Goal: Entertainment & Leisure: Consume media (video, audio)

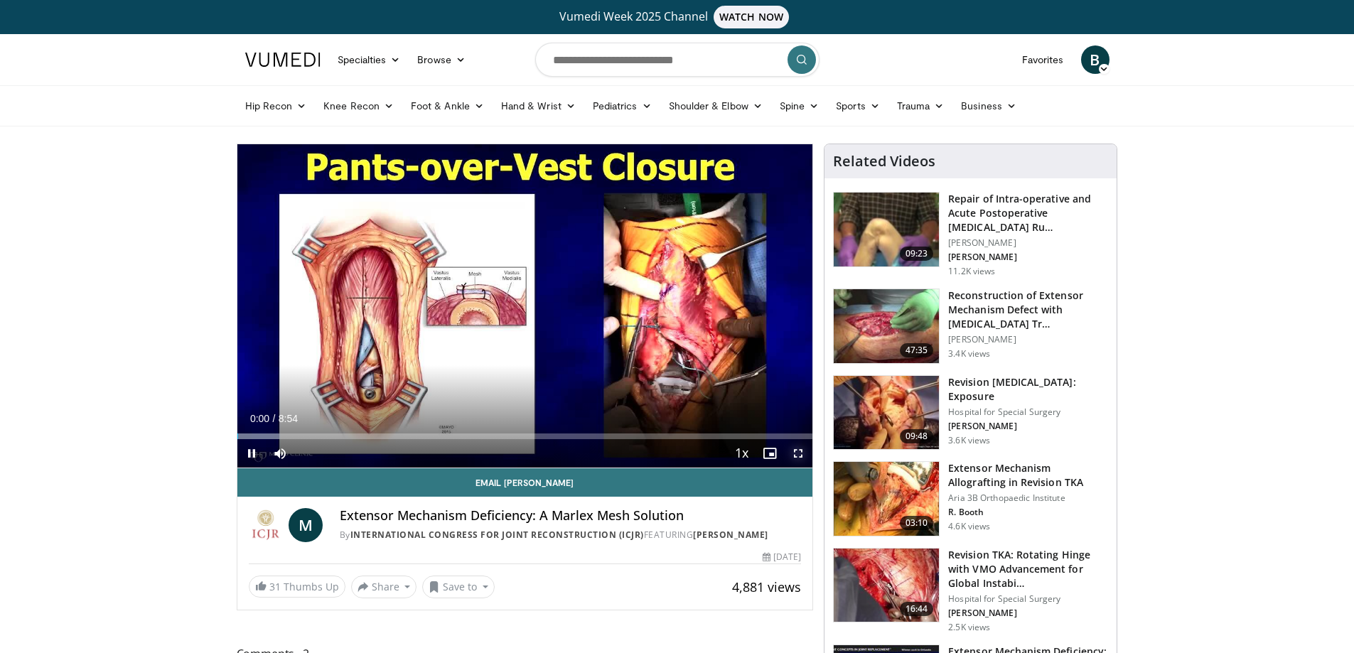
click at [803, 453] on span "Video Player" at bounding box center [798, 453] width 28 height 28
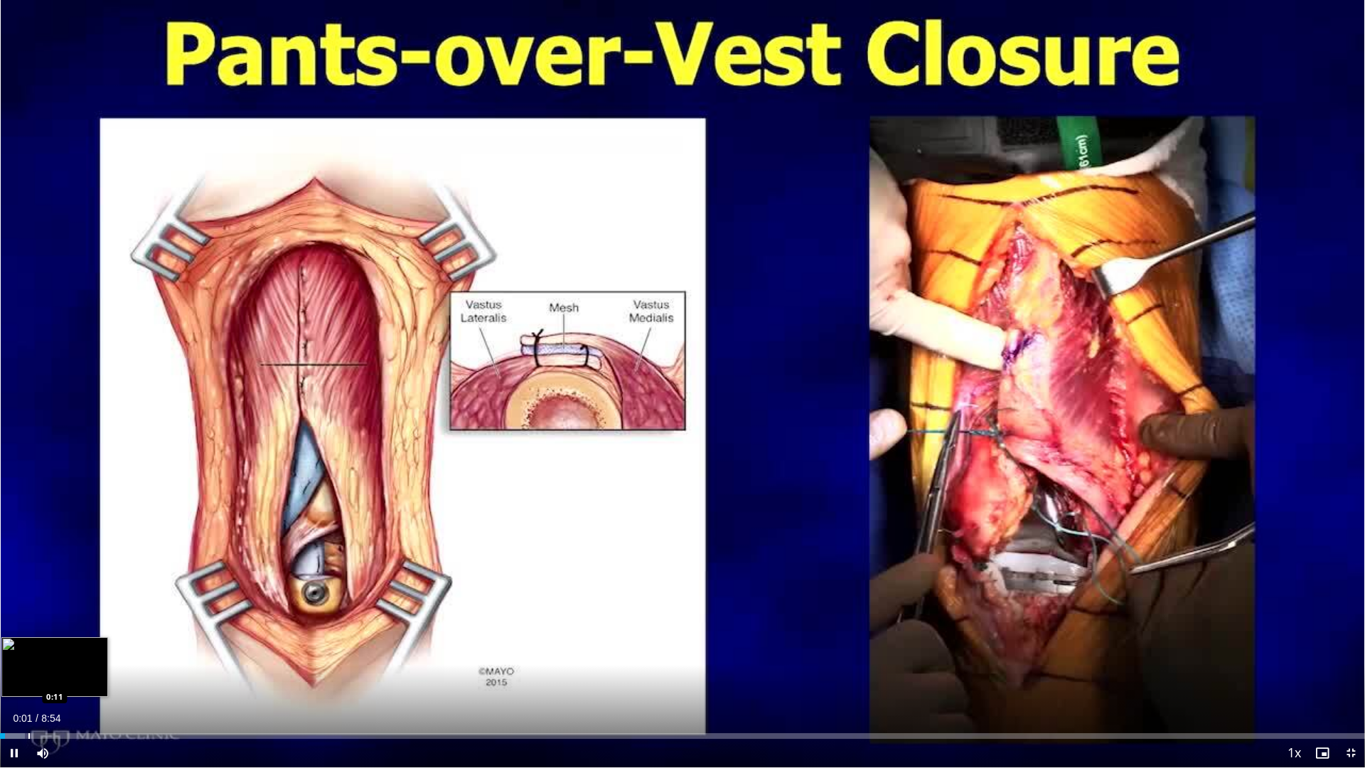
click at [29, 652] on div "Progress Bar" at bounding box center [28, 736] width 1 height 6
click at [22, 652] on div "10 seconds Tap to unmute" at bounding box center [682, 383] width 1365 height 767
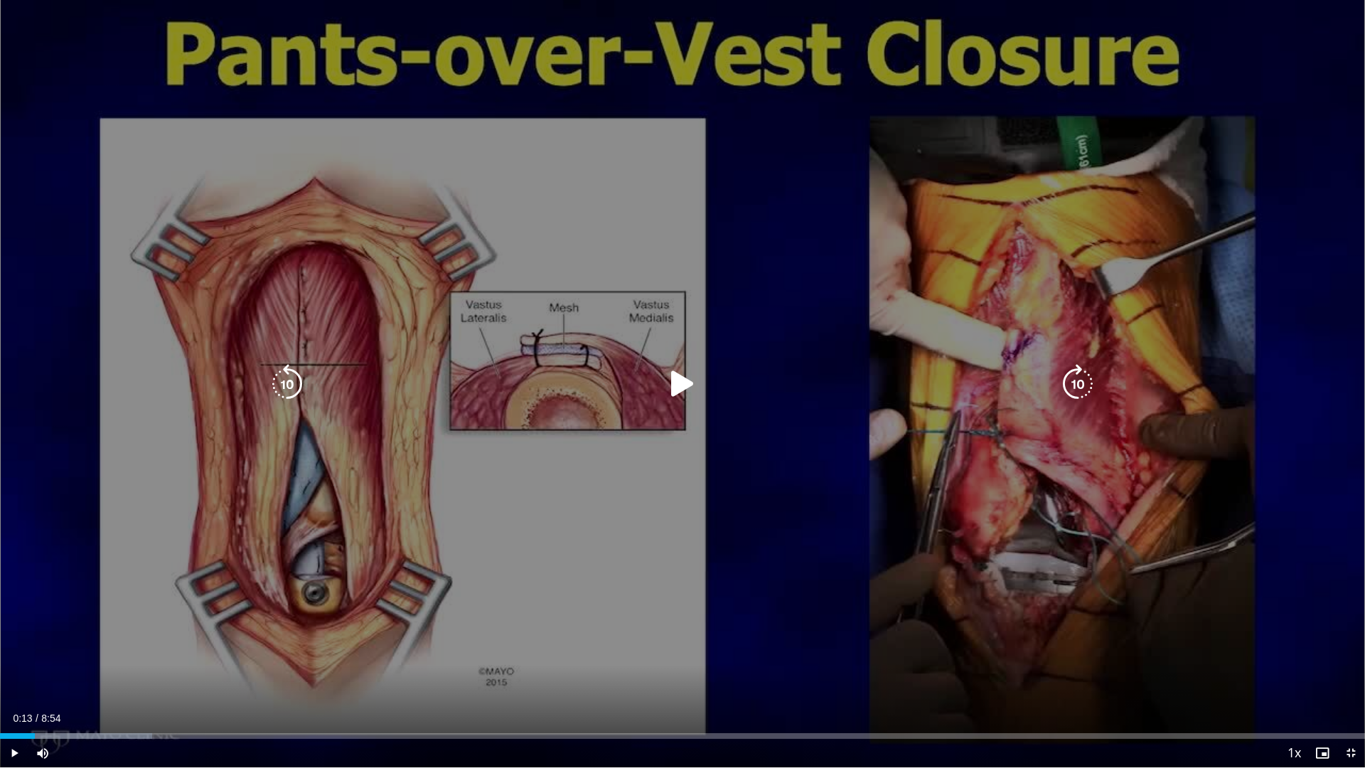
click at [675, 375] on icon "Video Player" at bounding box center [682, 384] width 40 height 40
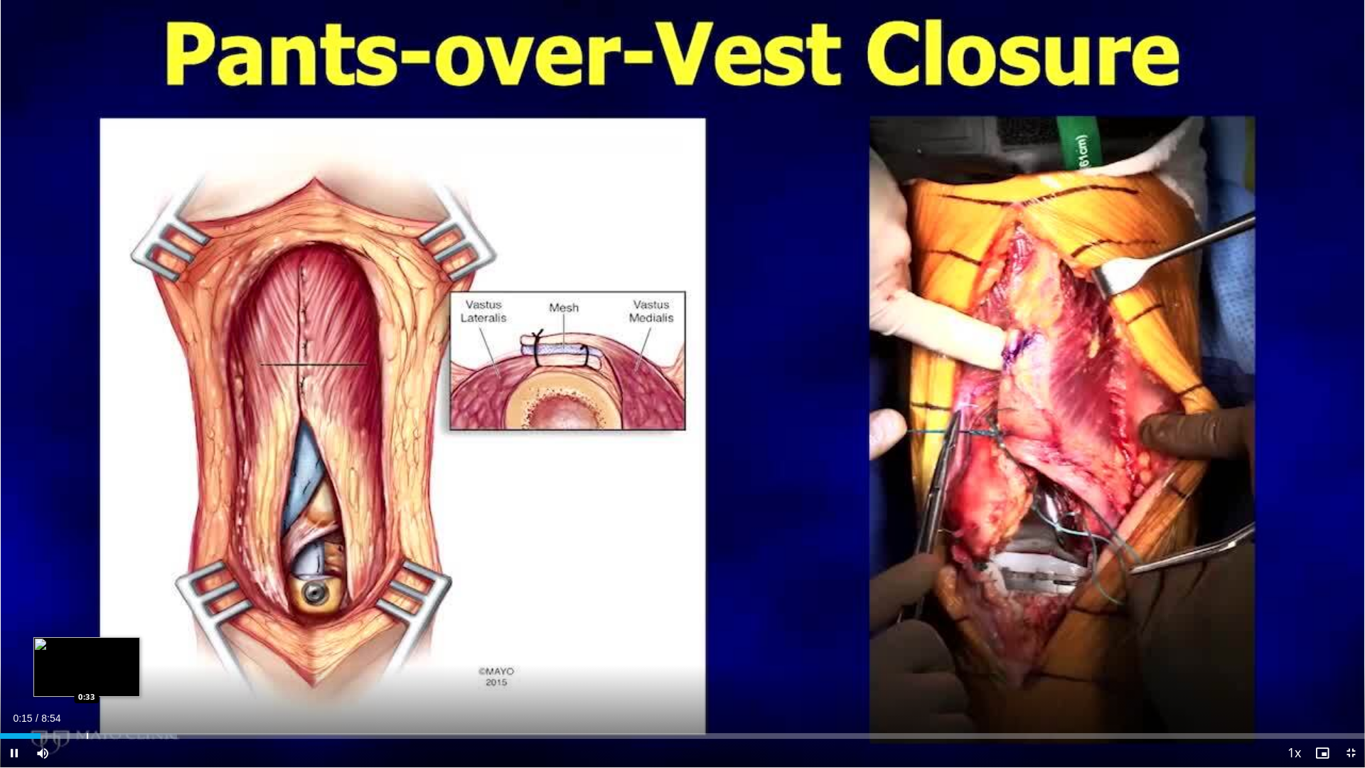
click at [88, 652] on div "Loaded : 12.99% 0:15 0:33" at bounding box center [682, 732] width 1365 height 14
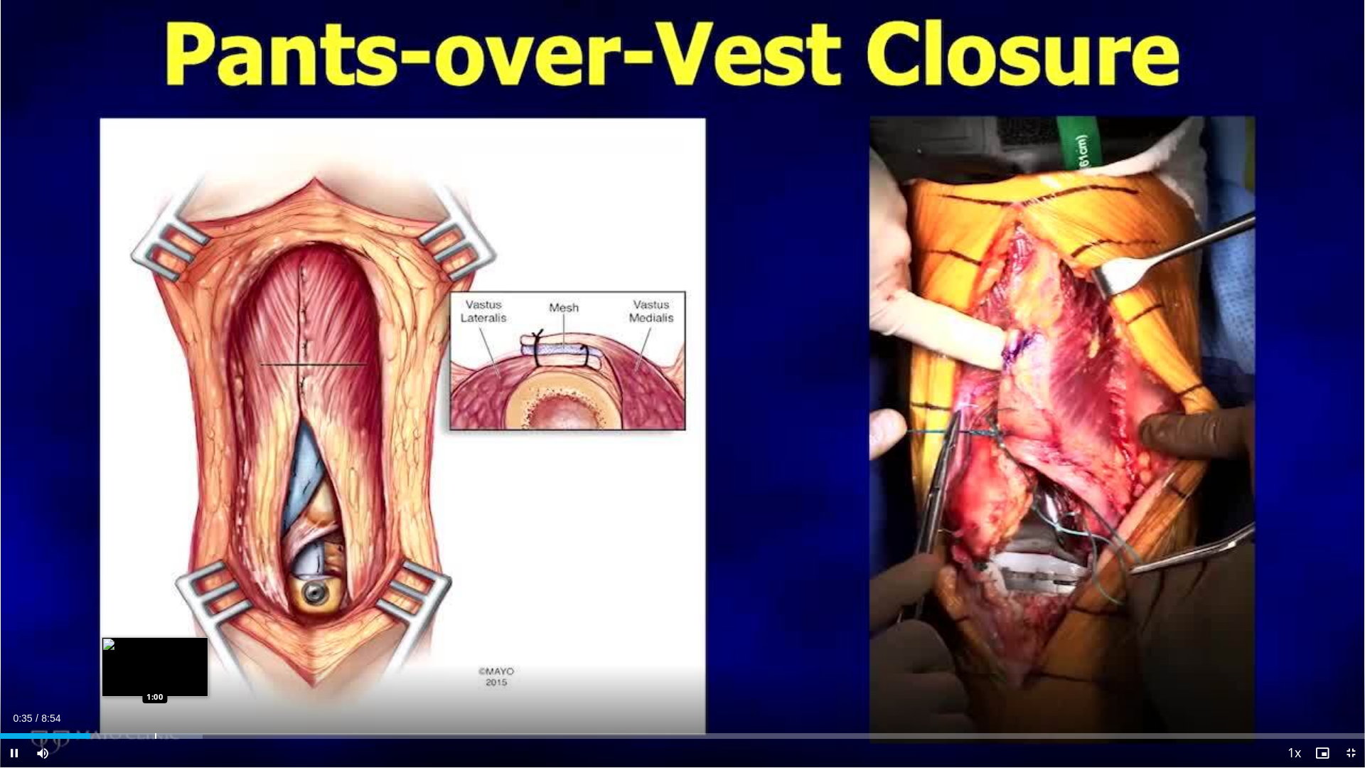
click at [156, 652] on div "Progress Bar" at bounding box center [155, 736] width 1 height 6
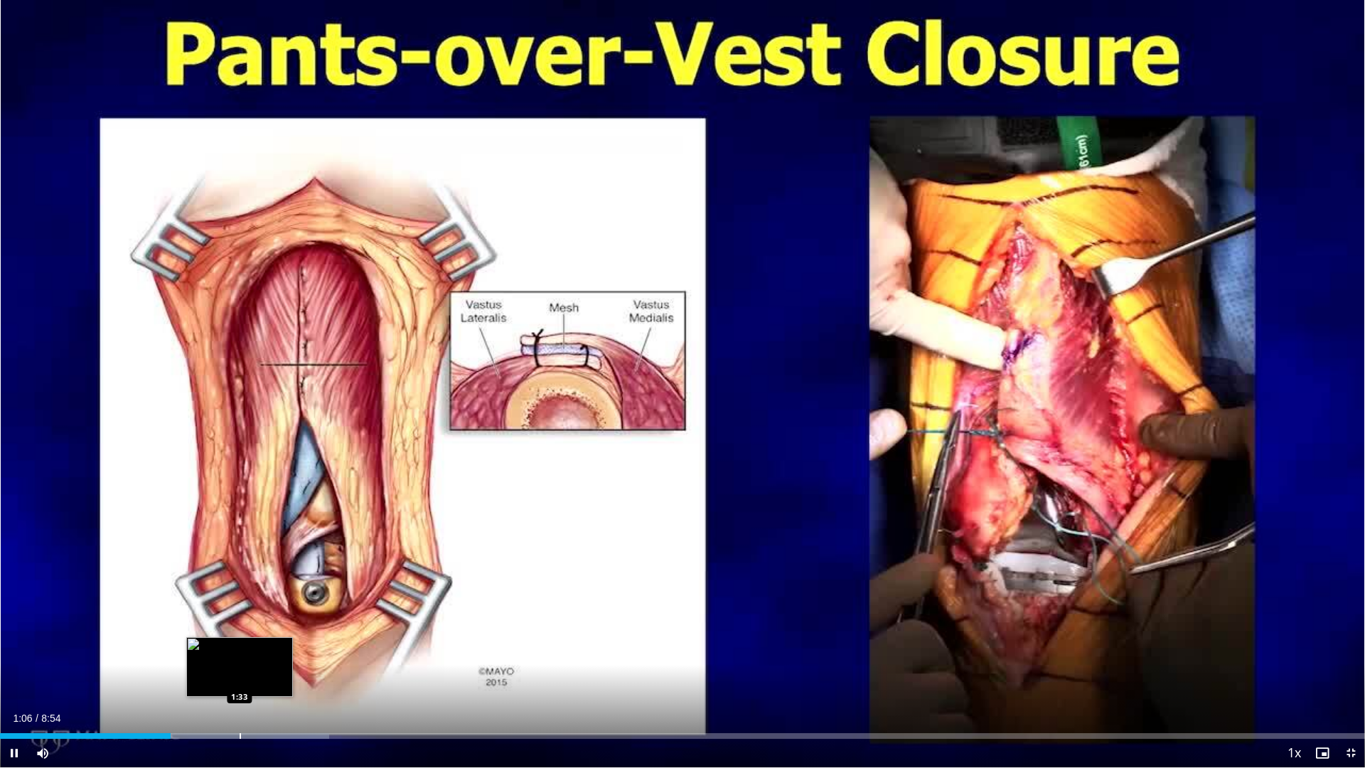
click at [240, 652] on div "Progress Bar" at bounding box center [240, 736] width 1 height 6
click at [306, 652] on video-js "**********" at bounding box center [682, 384] width 1365 height 768
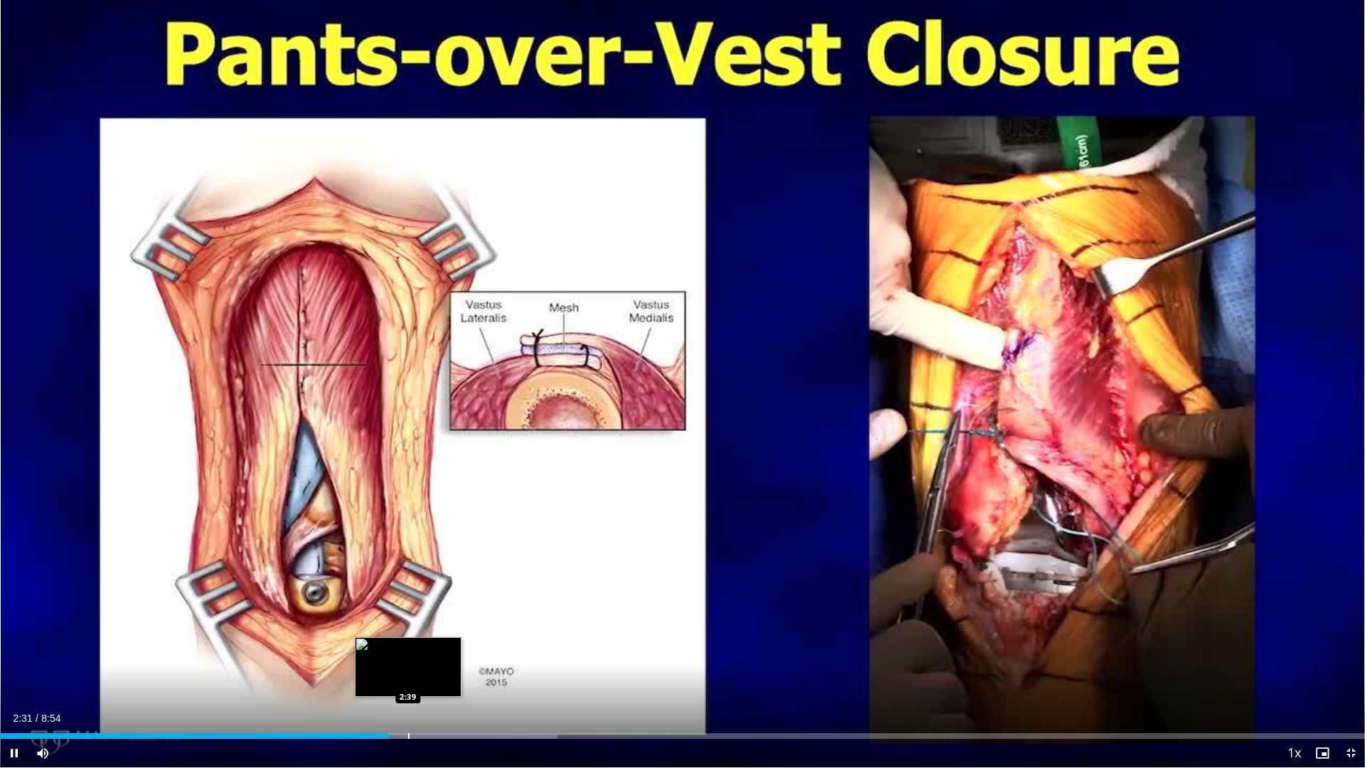
click at [408, 652] on div "Loaded : 40.84% 2:31 2:39" at bounding box center [682, 732] width 1365 height 14
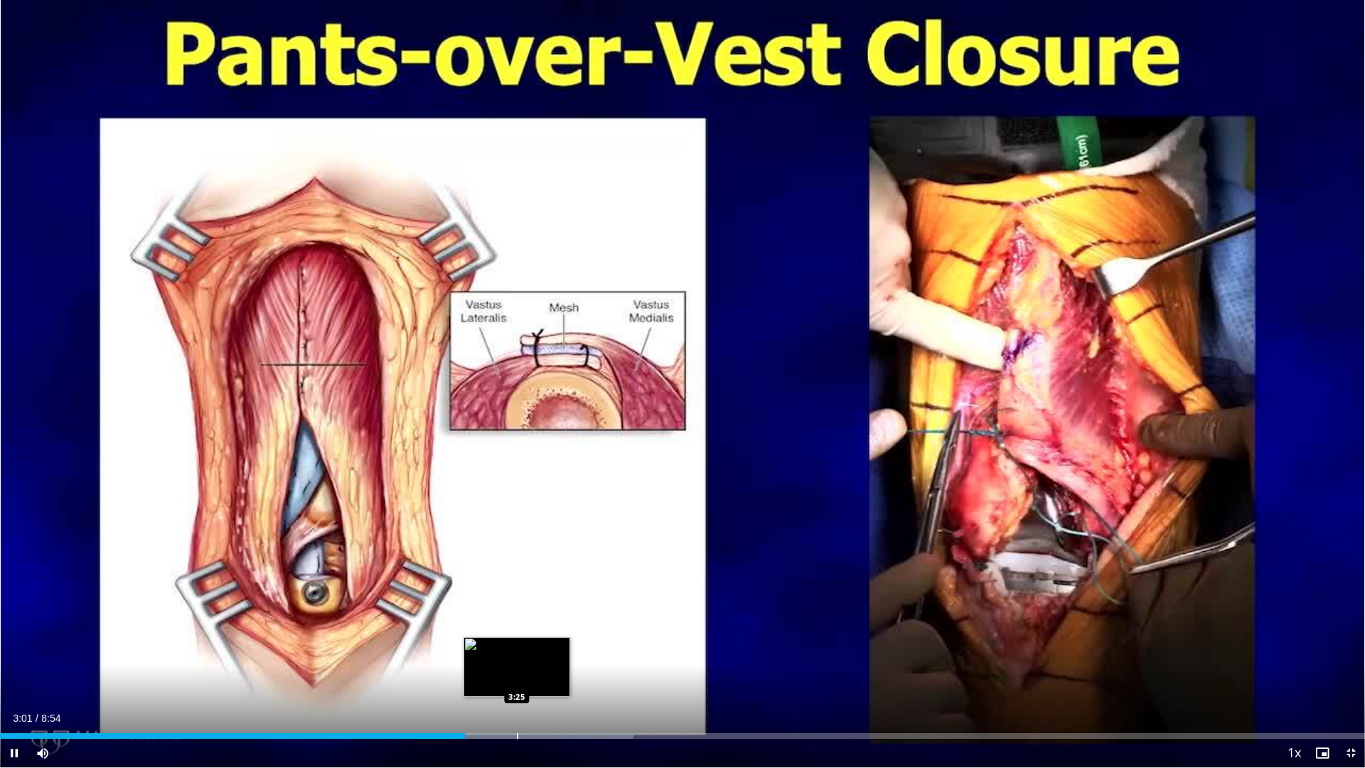
click at [517, 652] on div "Loaded : 46.41% 3:01 3:25" at bounding box center [682, 732] width 1365 height 14
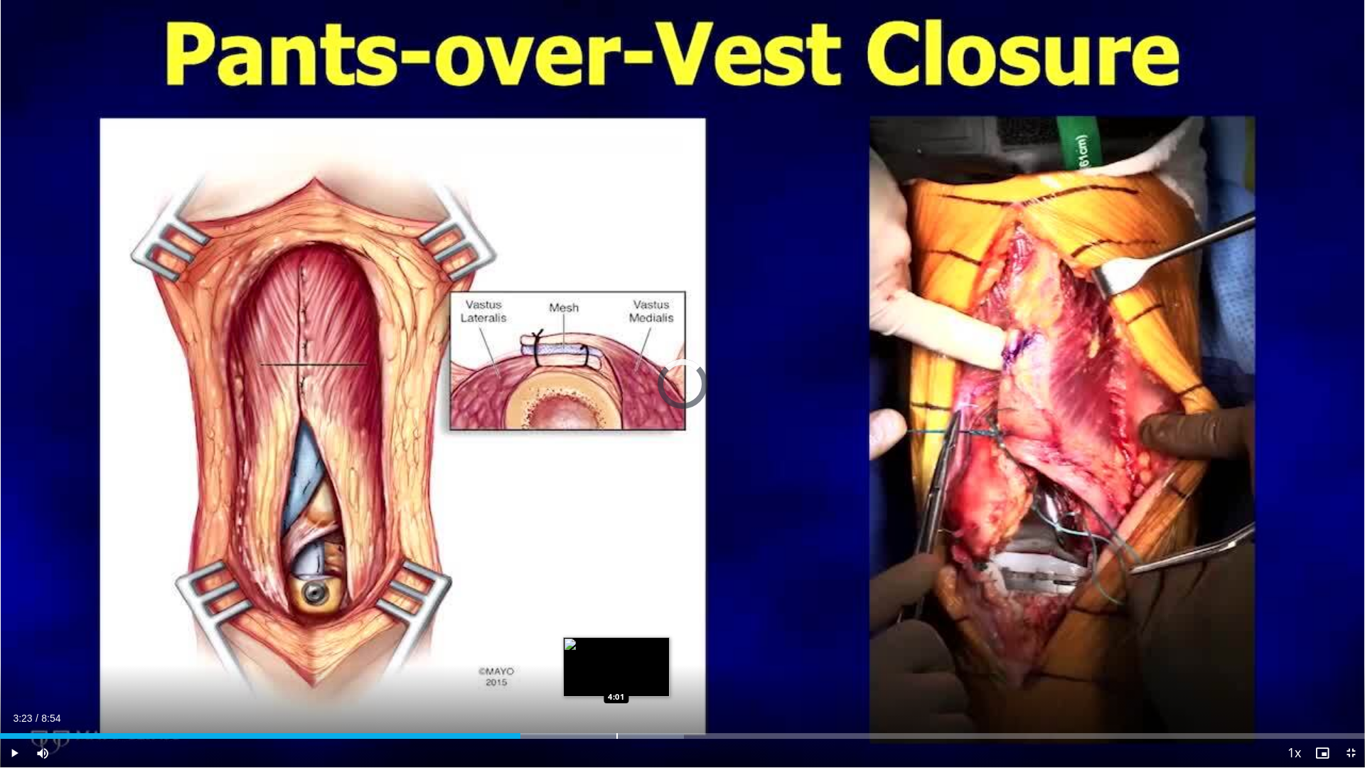
click at [616, 652] on div "Progress Bar" at bounding box center [616, 736] width 1 height 6
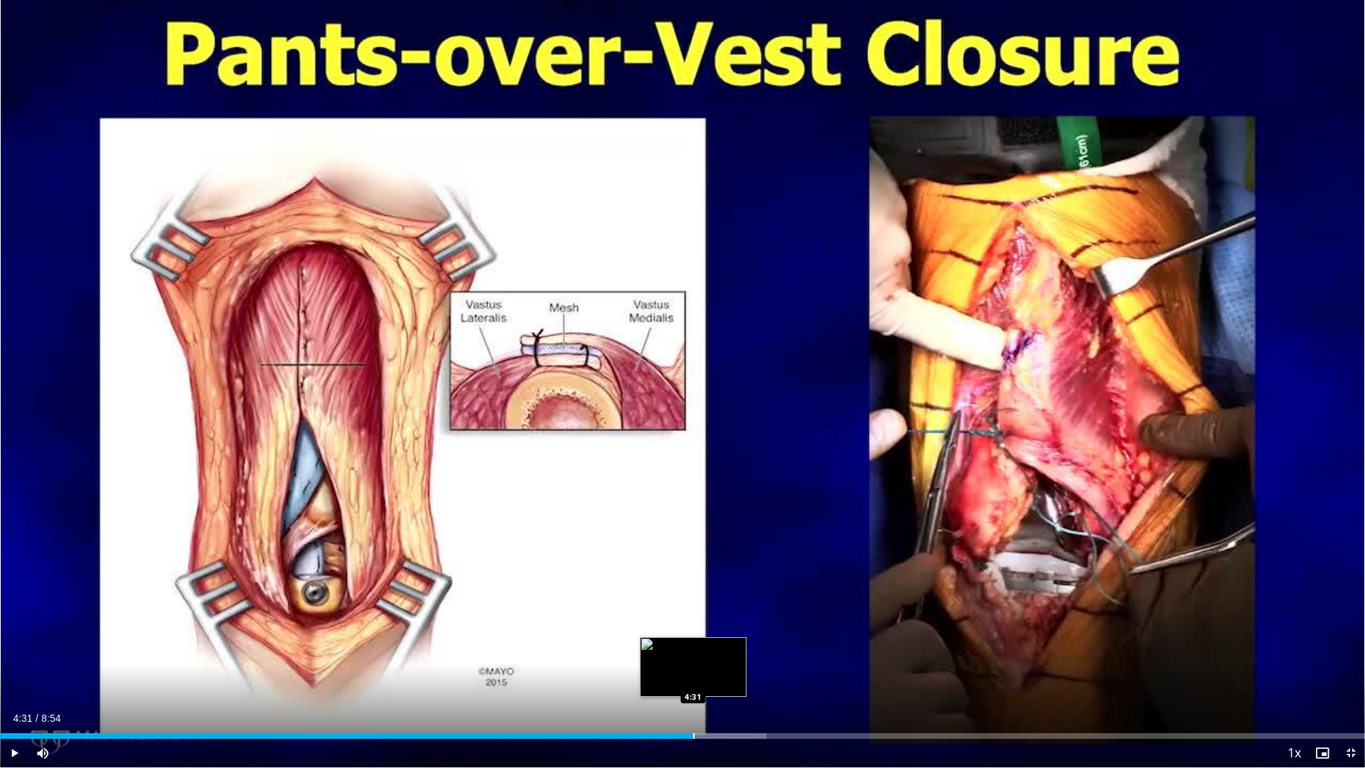
click at [694, 652] on div "Loaded : 56.16% 4:31 4:31" at bounding box center [682, 732] width 1365 height 14
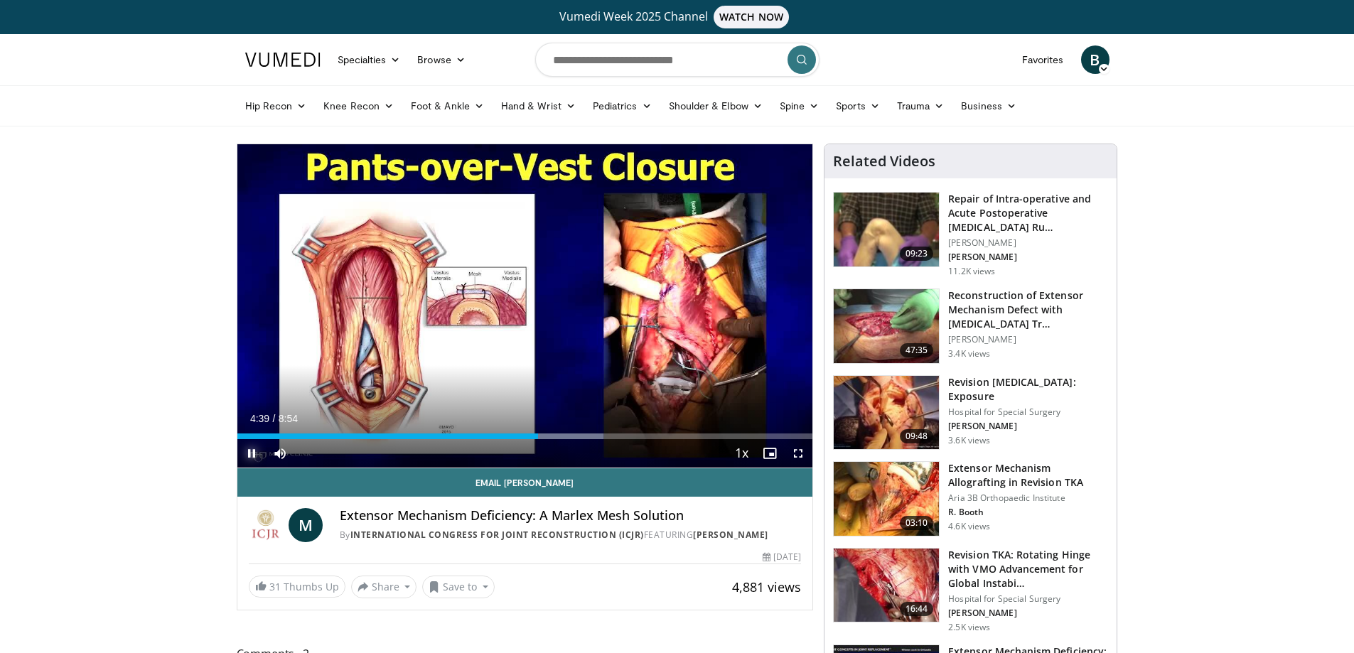
click at [253, 453] on span "Video Player" at bounding box center [251, 453] width 28 height 28
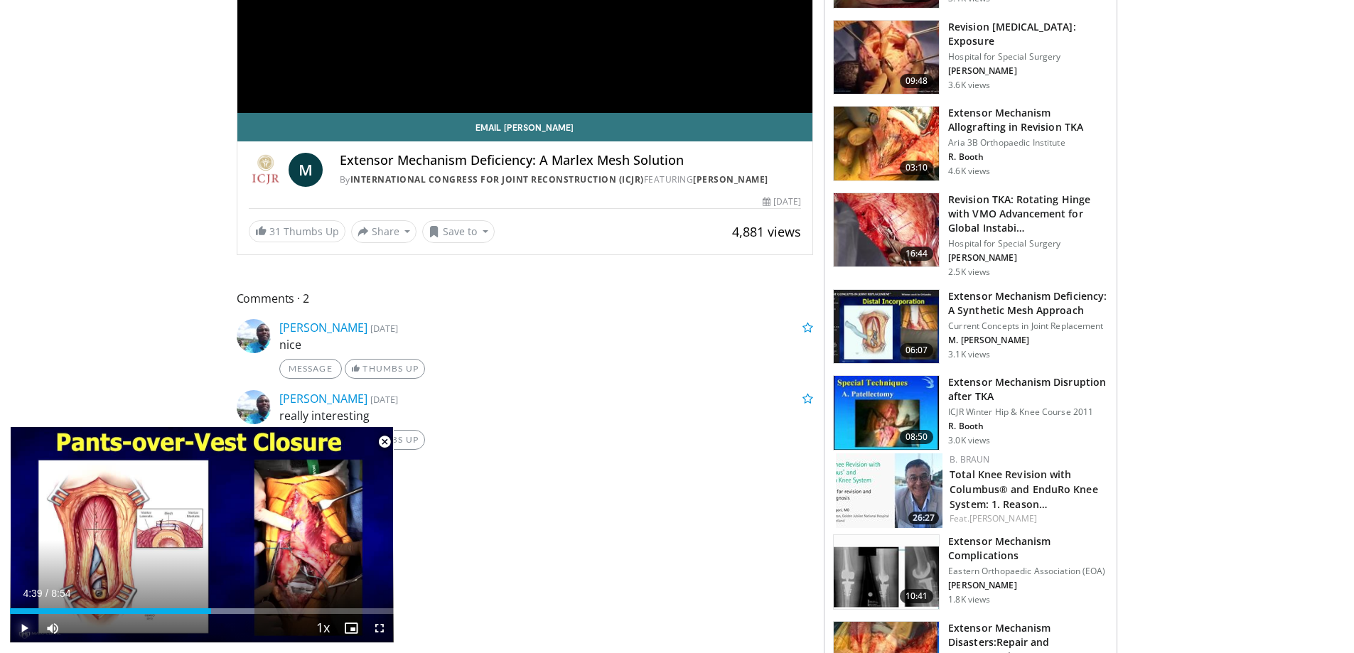
scroll to position [426, 0]
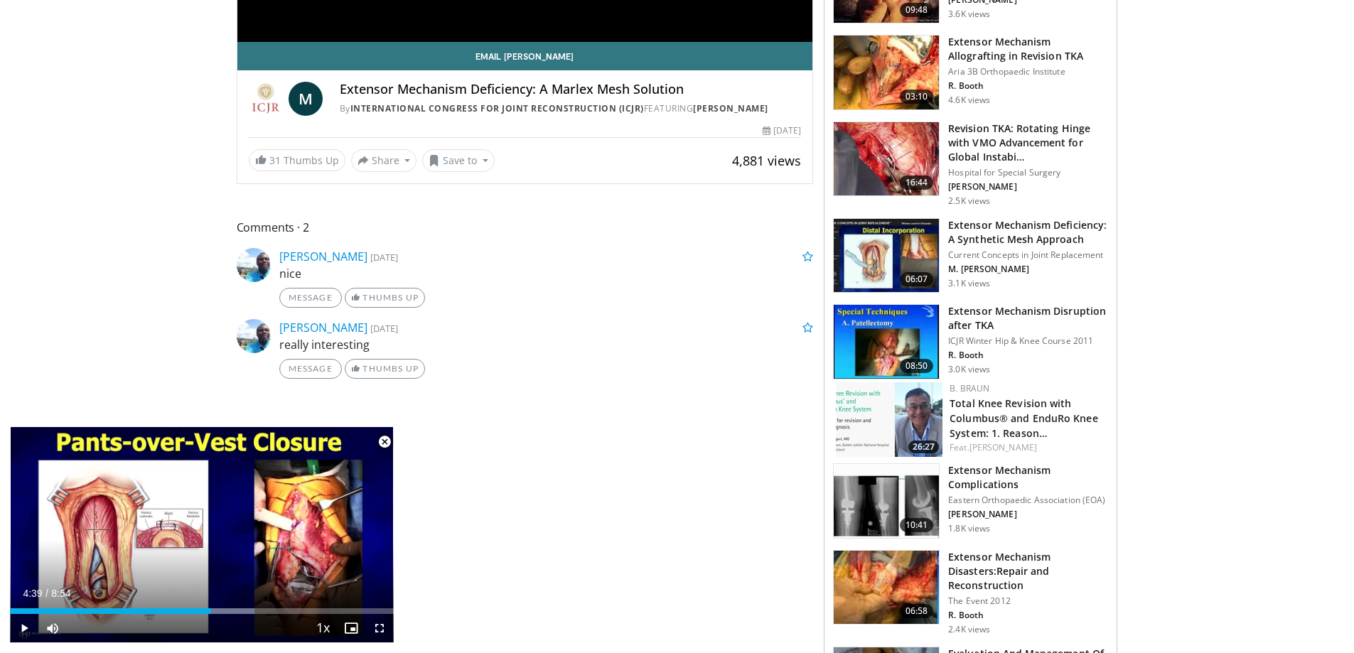
click at [888, 512] on img at bounding box center [886, 501] width 105 height 74
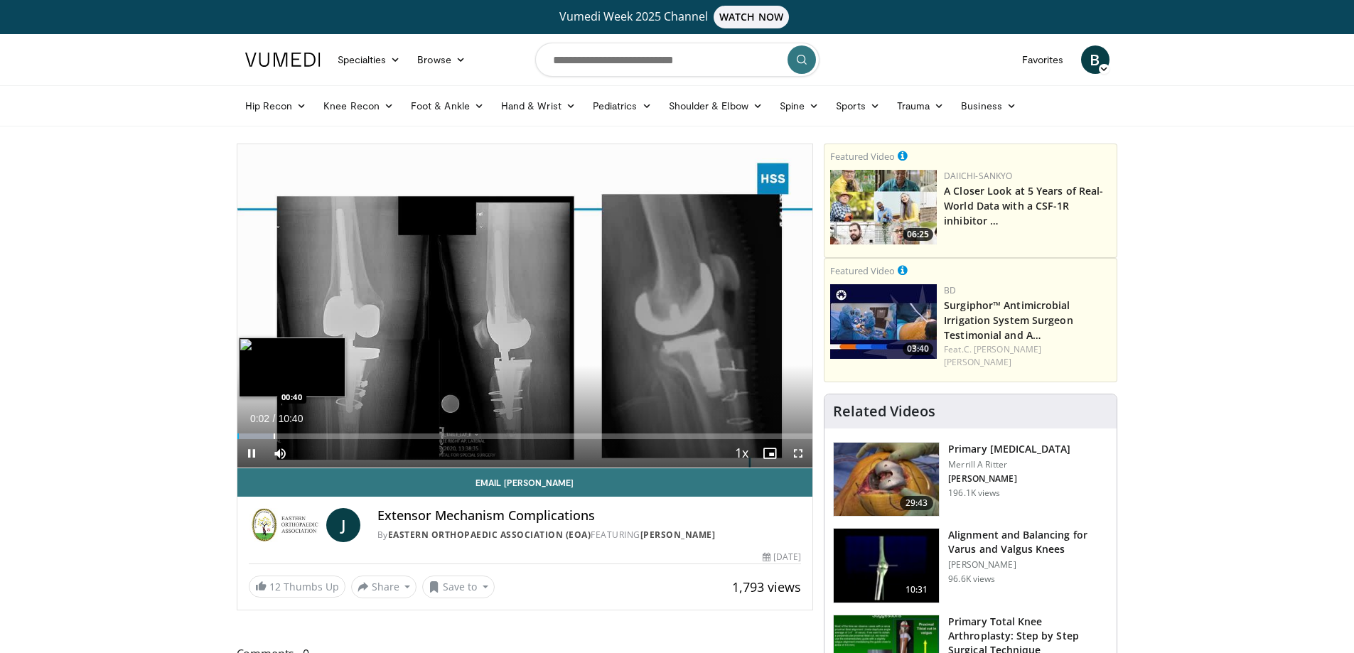
click at [275, 429] on div "Loaded : 6.19% 00:02 00:40" at bounding box center [525, 433] width 576 height 14
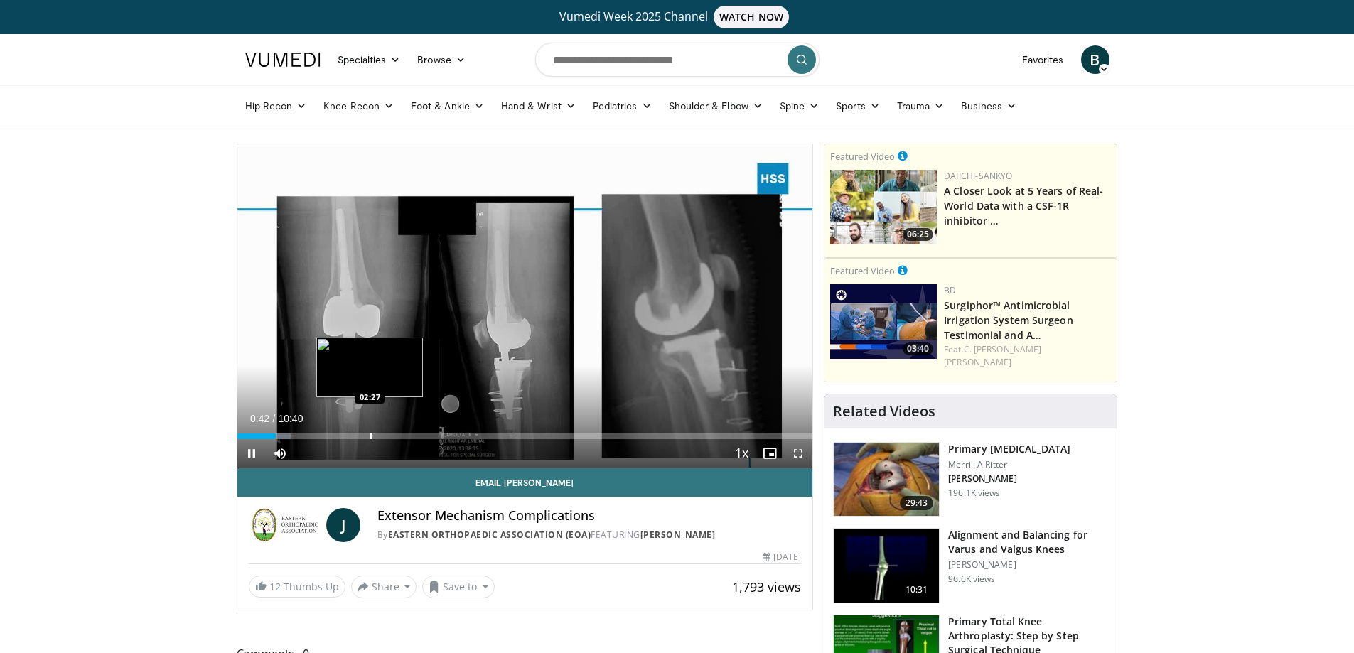
click at [370, 435] on div "Progress Bar" at bounding box center [370, 437] width 1 height 6
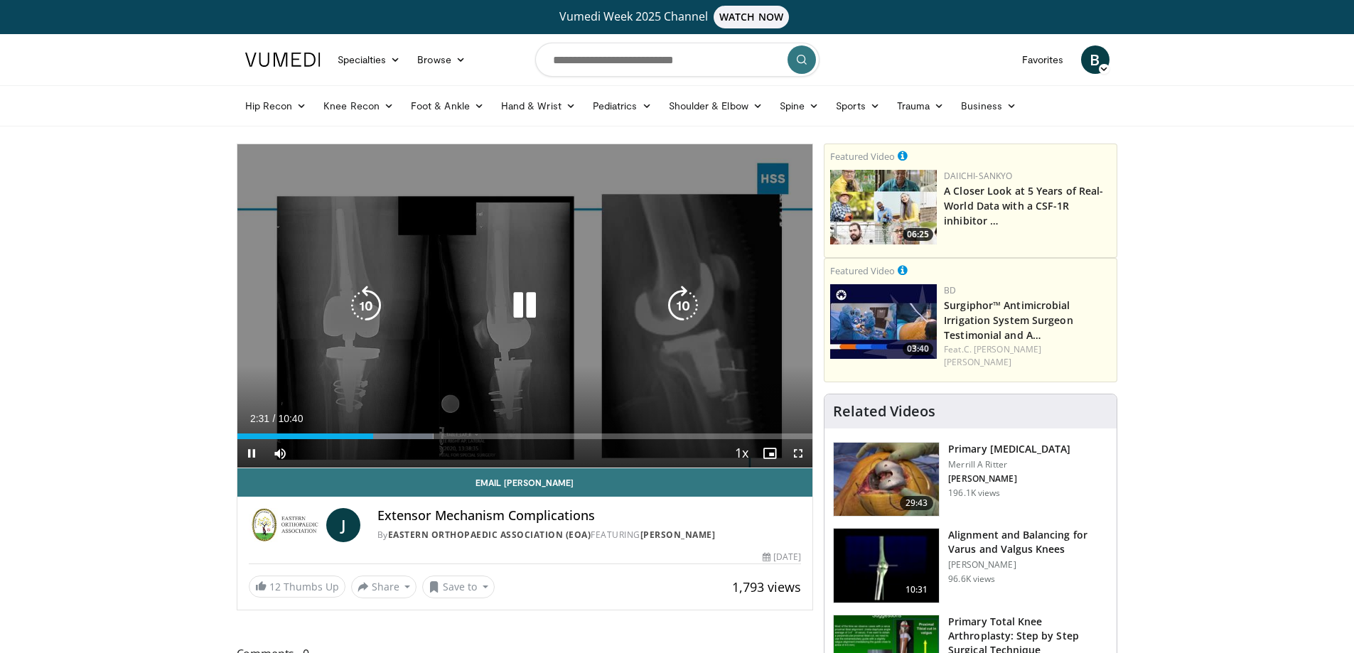
click at [413, 426] on div "Loaded : 34.09% 02:31 03:44" at bounding box center [525, 433] width 576 height 14
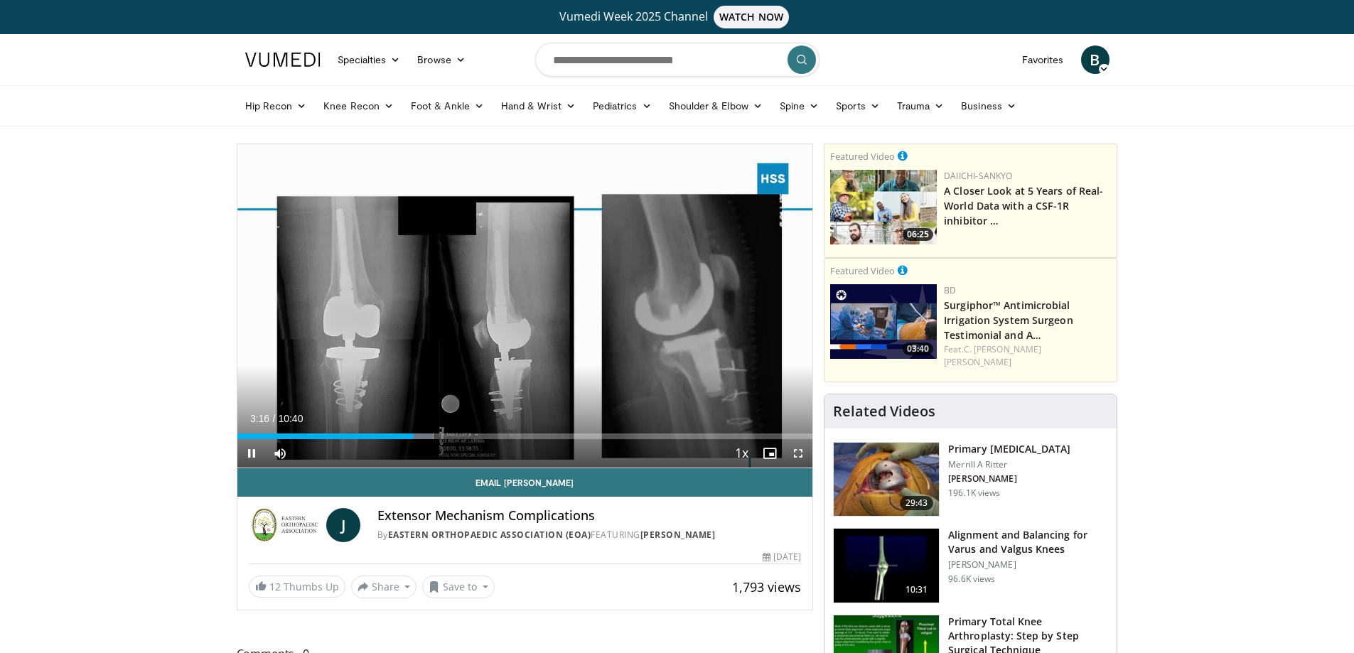
click at [484, 443] on div "Current Time 3:16 / Duration 10:40 Pause Skip Backward Skip Forward Mute Loaded…" at bounding box center [525, 453] width 576 height 28
click at [500, 438] on div "Progress Bar" at bounding box center [500, 437] width 1 height 6
click at [559, 434] on div "Progress Bar" at bounding box center [559, 437] width 1 height 6
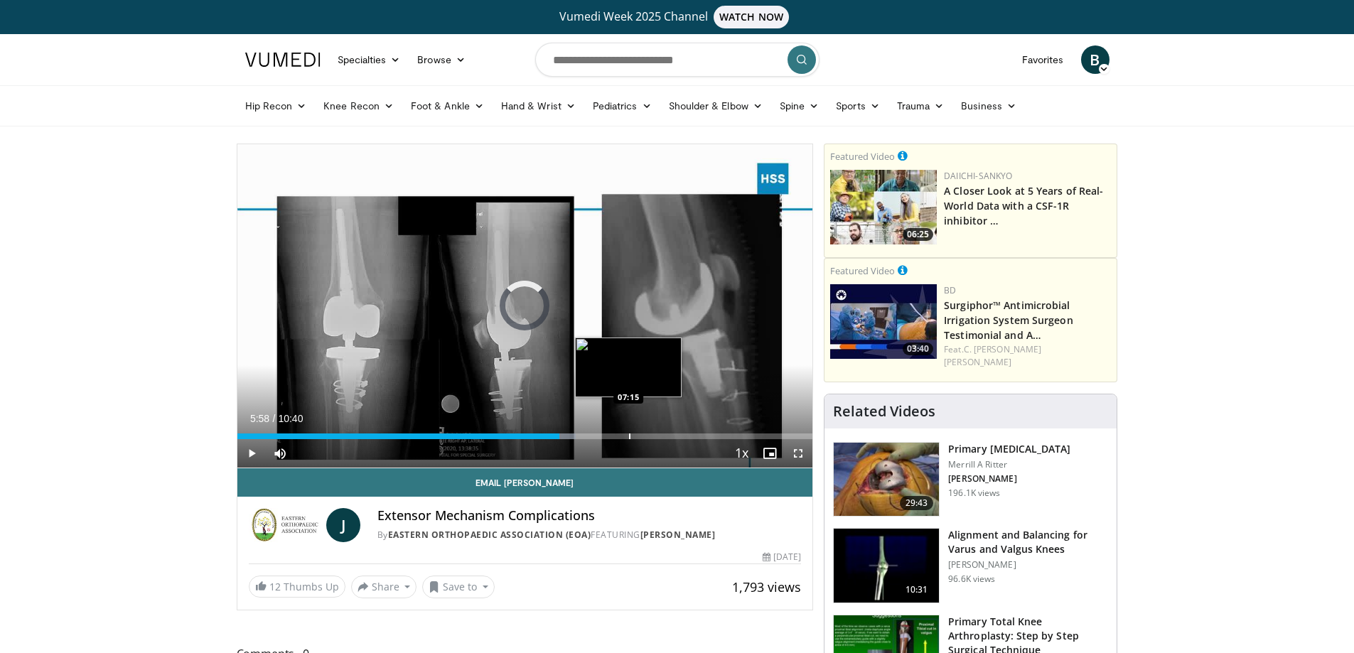
click at [629, 437] on div "Progress Bar" at bounding box center [629, 437] width 1 height 6
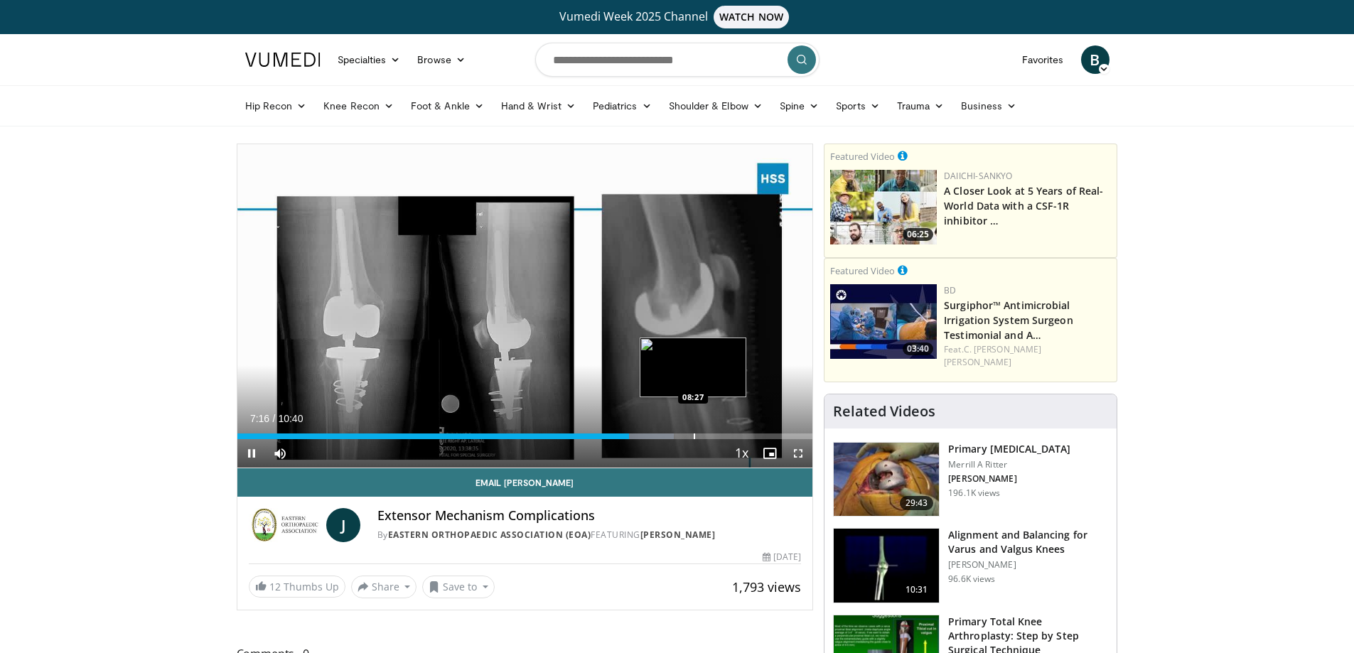
click at [694, 438] on div "Progress Bar" at bounding box center [694, 437] width 1 height 6
click at [749, 434] on div "Progress Bar" at bounding box center [749, 437] width 1 height 6
